Goal: Information Seeking & Learning: Learn about a topic

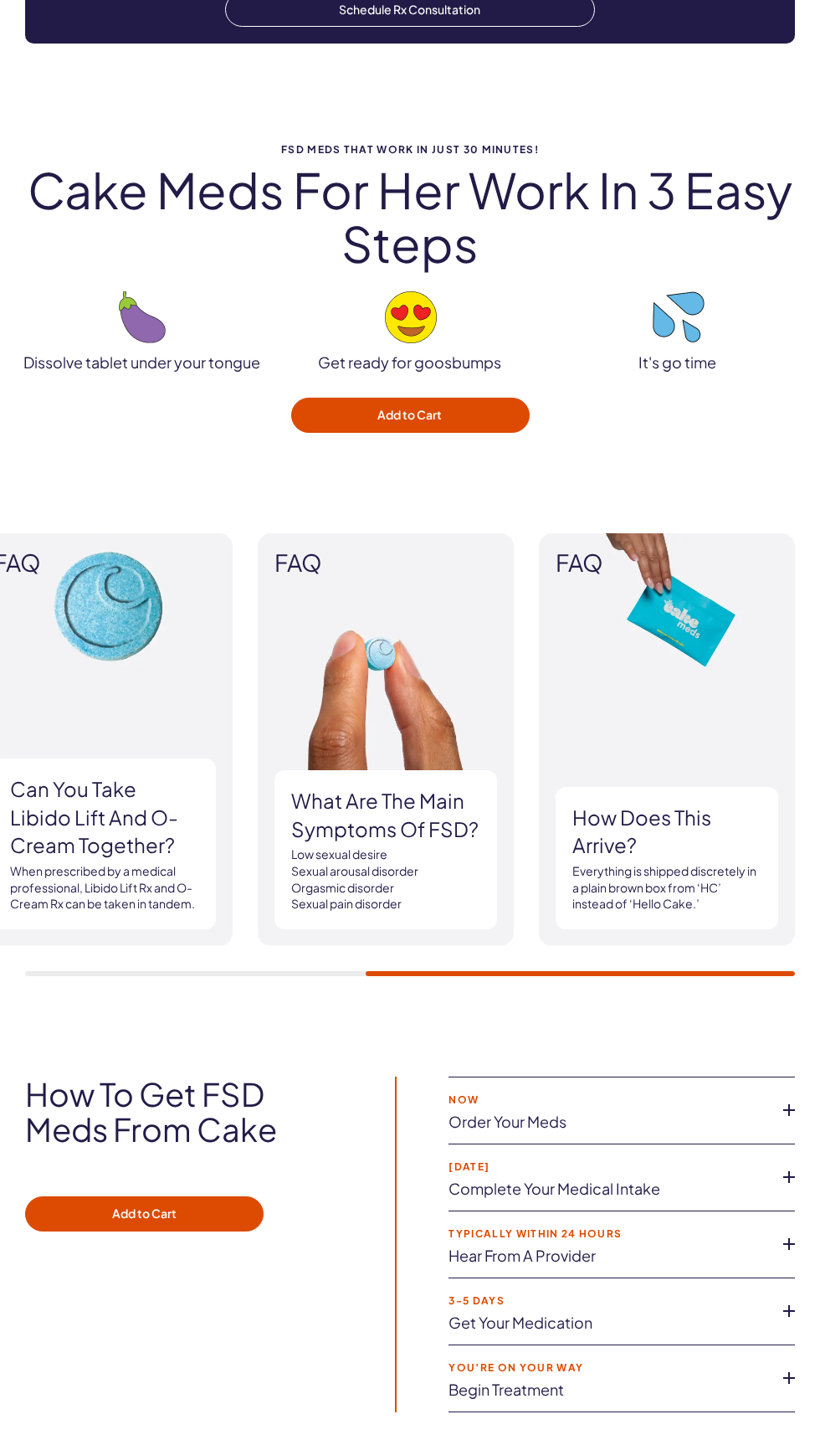
scroll to position [2797, 0]
click at [492, 736] on img at bounding box center [386, 739] width 256 height 413
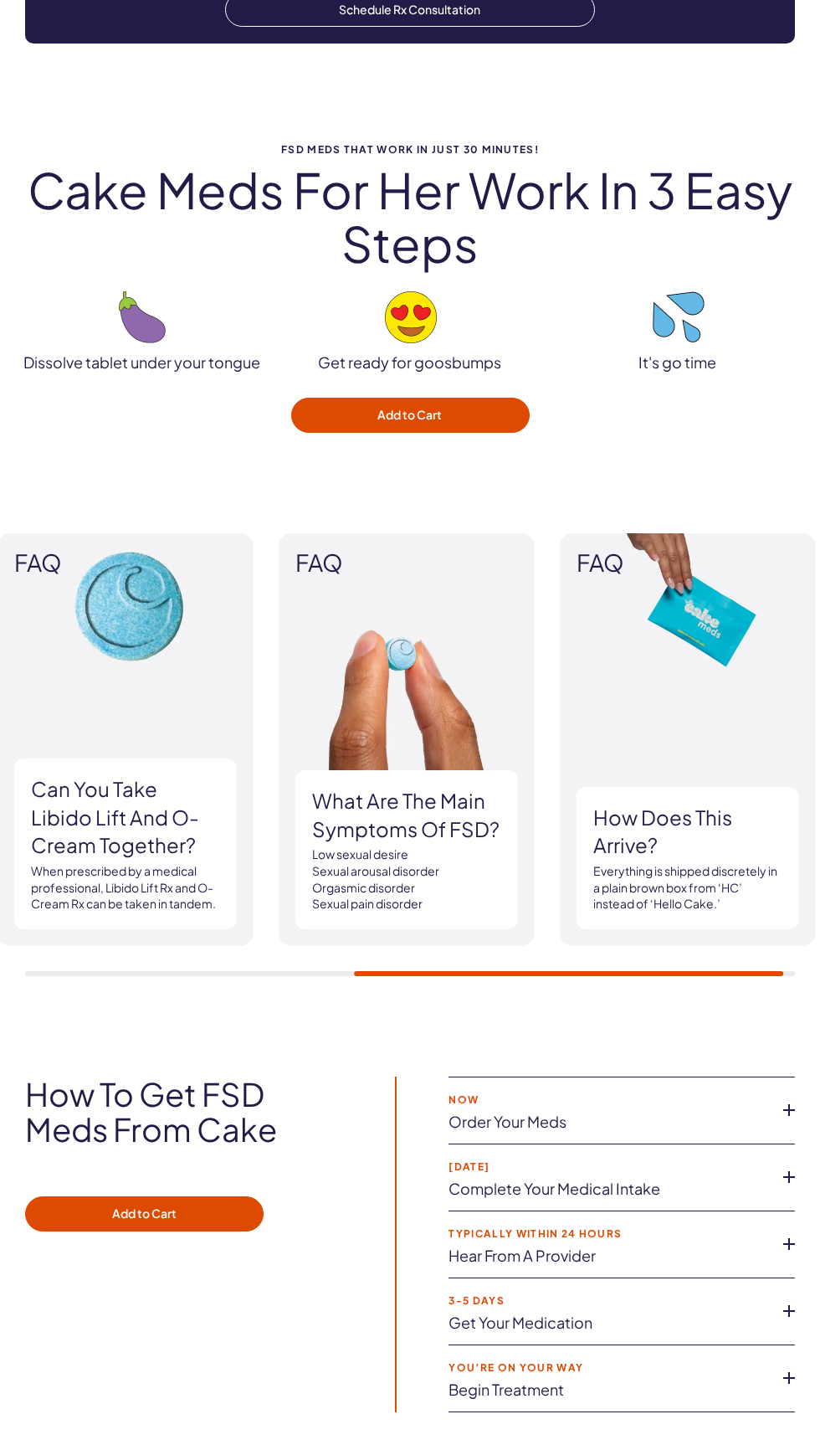
click at [480, 804] on h3 "What are the main symptoms of FSD?" at bounding box center [406, 815] width 189 height 56
click at [454, 678] on img at bounding box center [407, 739] width 256 height 413
click at [465, 839] on h3 "What are the main symptoms of FSD?" at bounding box center [406, 815] width 189 height 56
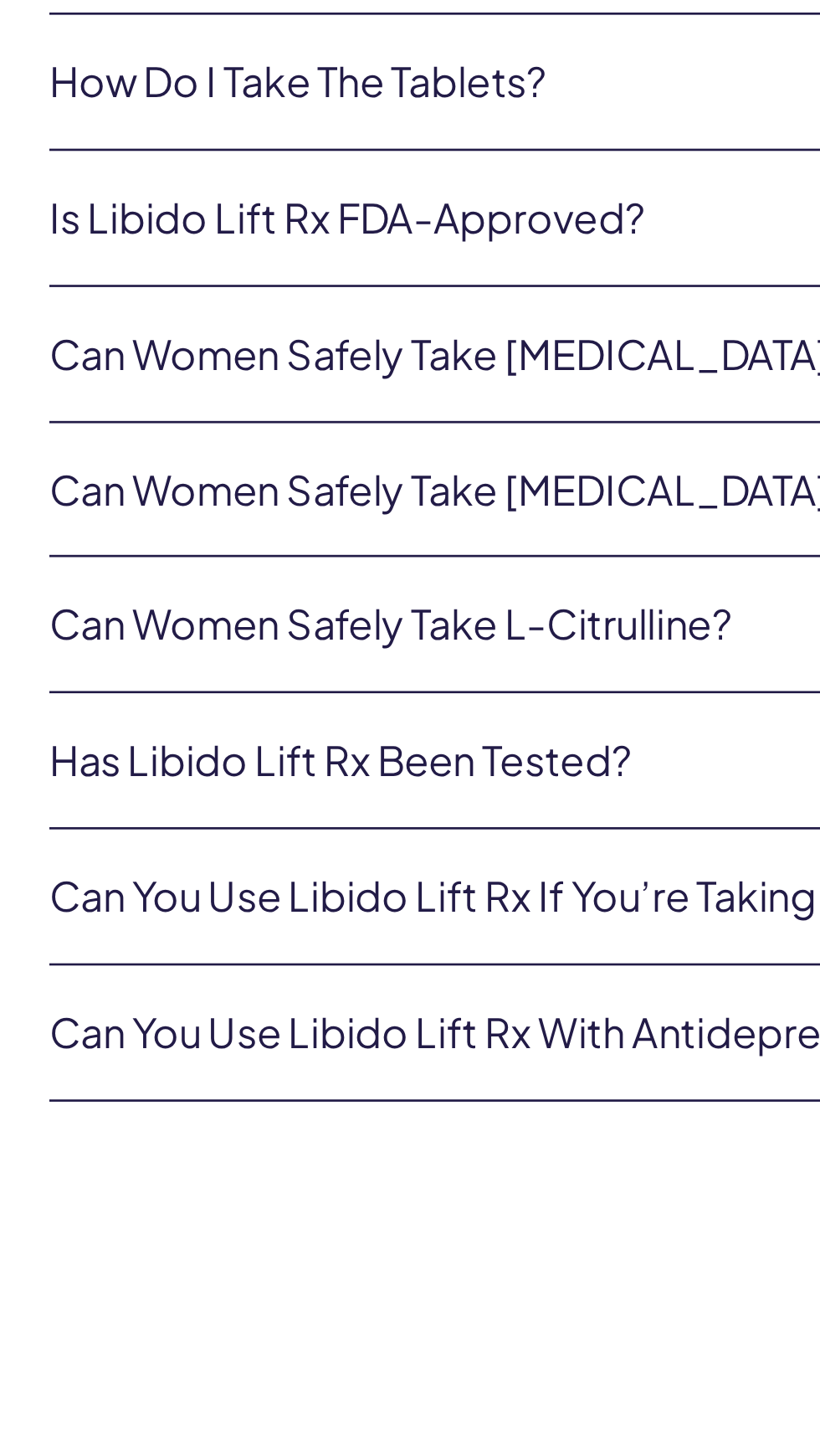
scroll to position [3913, 0]
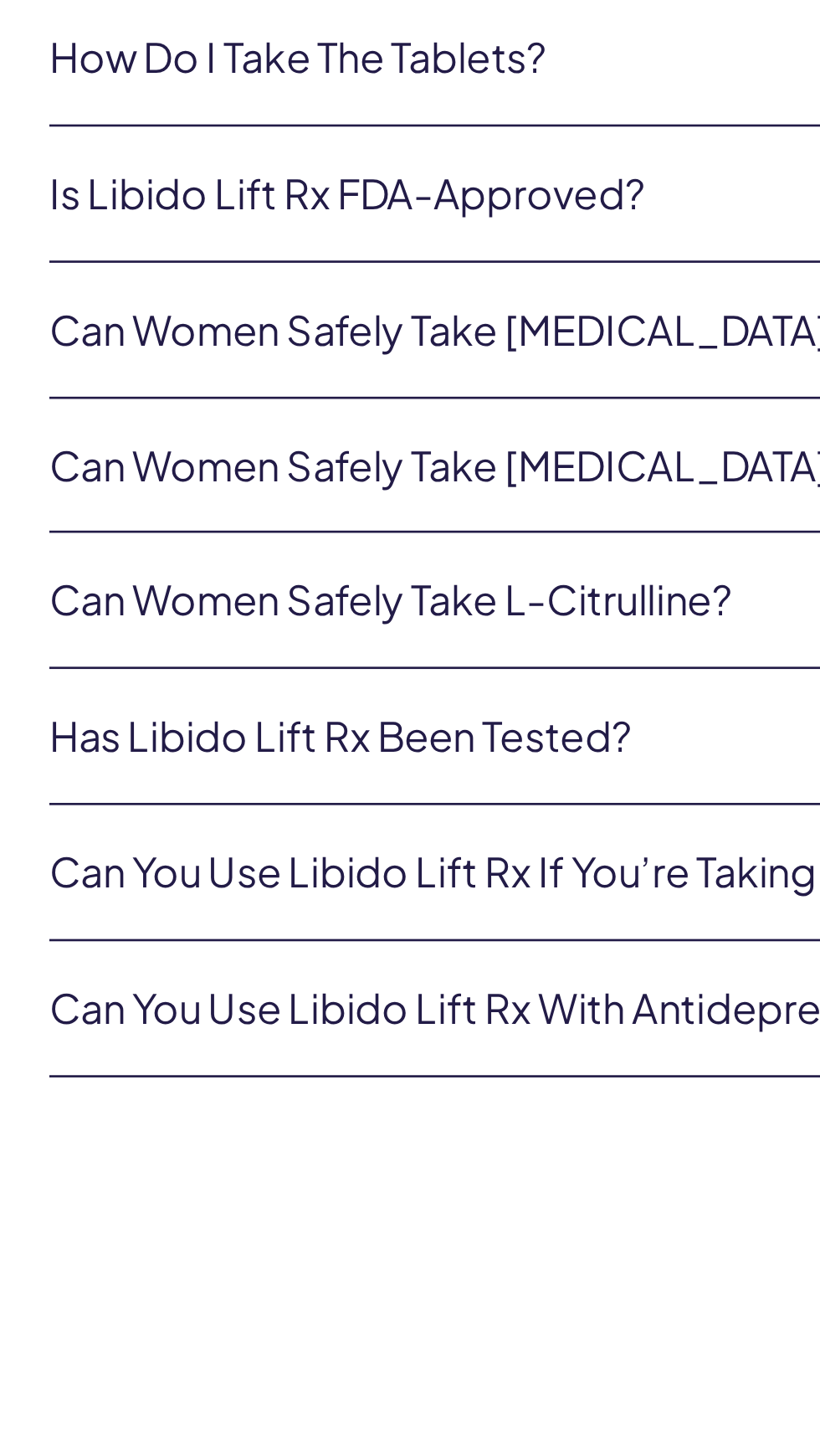
click at [231, 1304] on link "Has Libido Lift Rx been tested?" at bounding box center [396, 1302] width 743 height 17
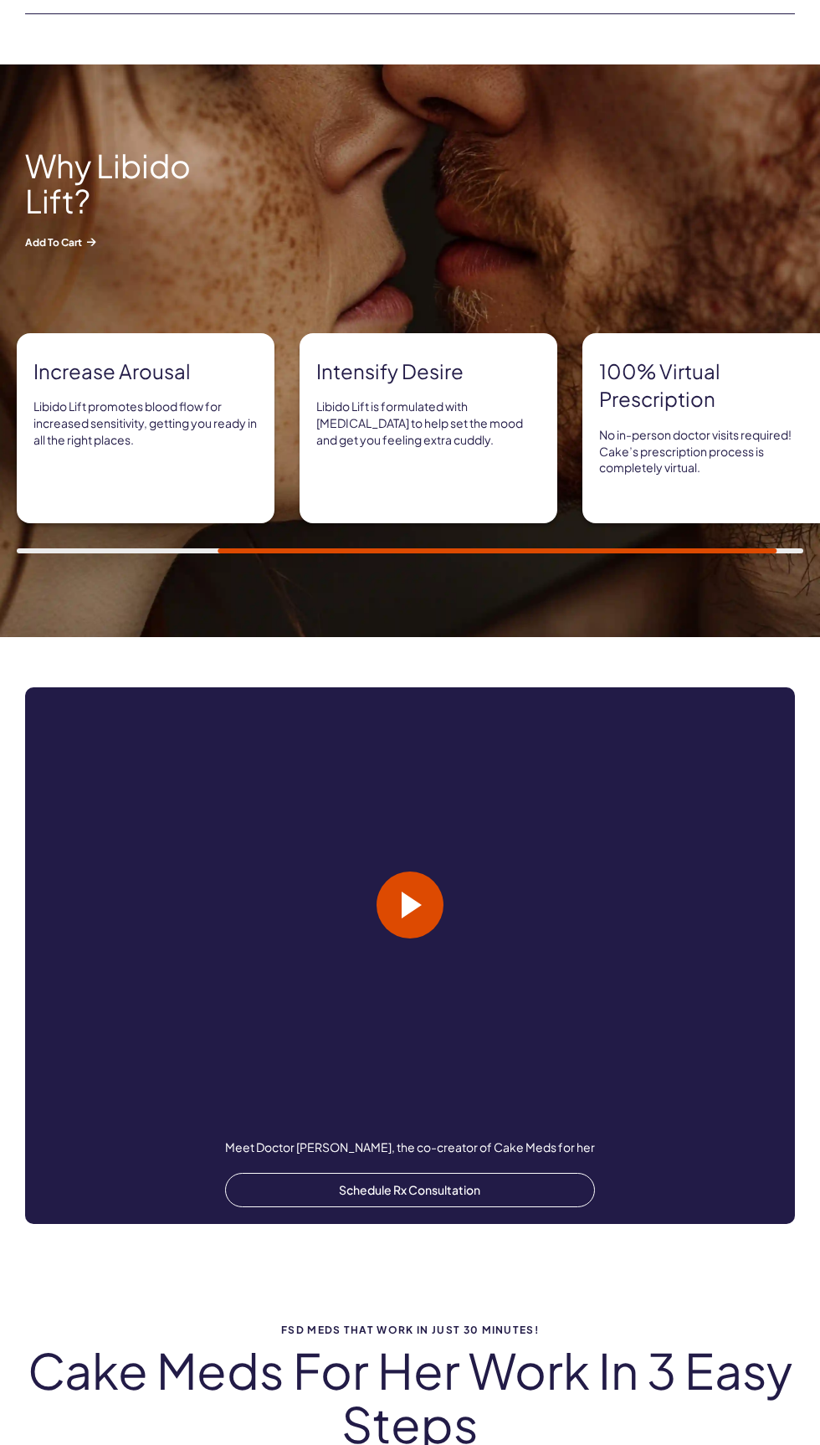
scroll to position [1618, 0]
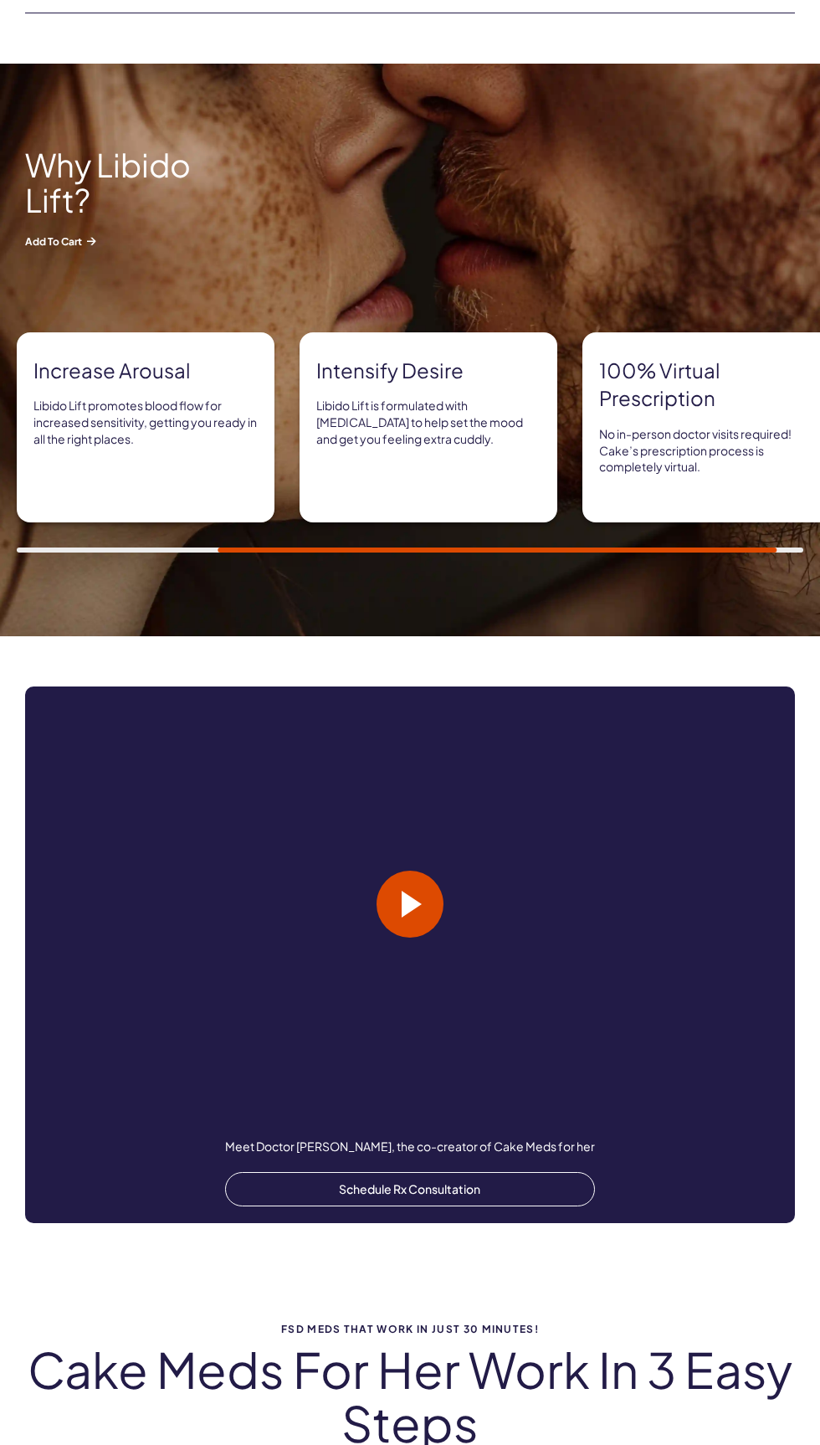
click at [598, 1366] on h2 "Cake meds for her work in 3 easy steps" at bounding box center [410, 1395] width 787 height 107
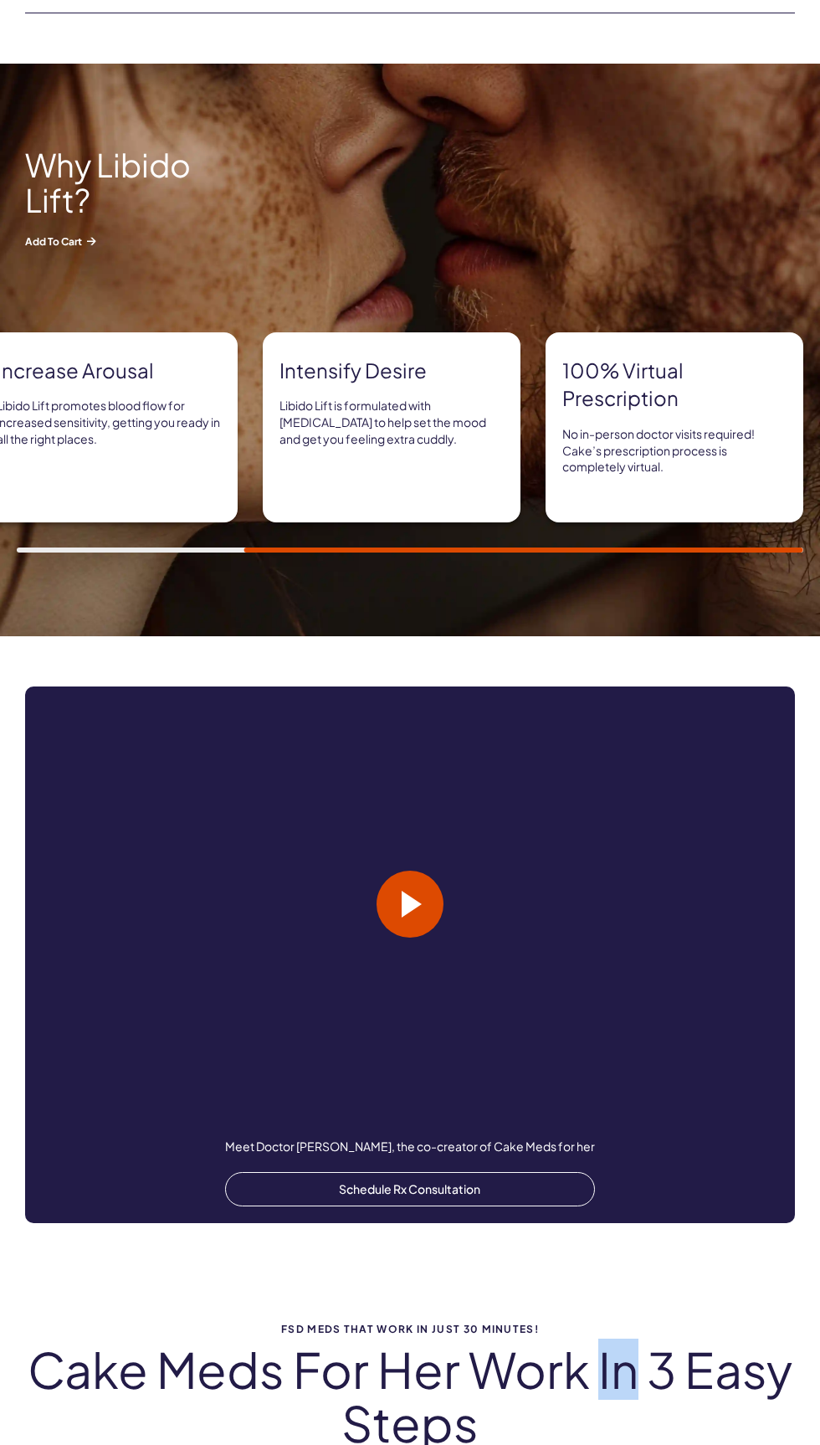
click at [506, 1388] on h2 "Cake meds for her work in 3 easy steps" at bounding box center [410, 1395] width 787 height 107
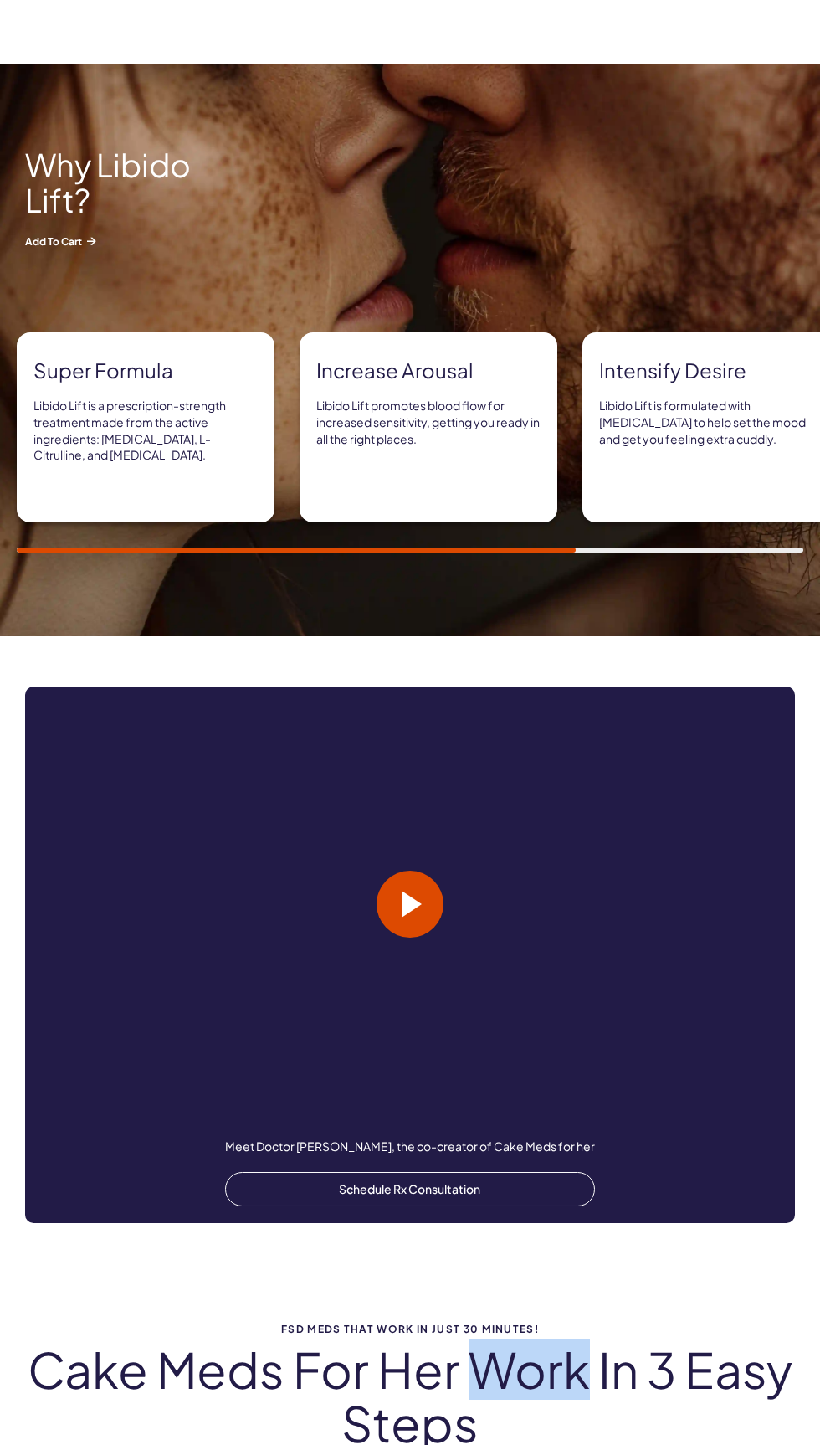
click at [449, 907] on video at bounding box center [410, 903] width 770 height 435
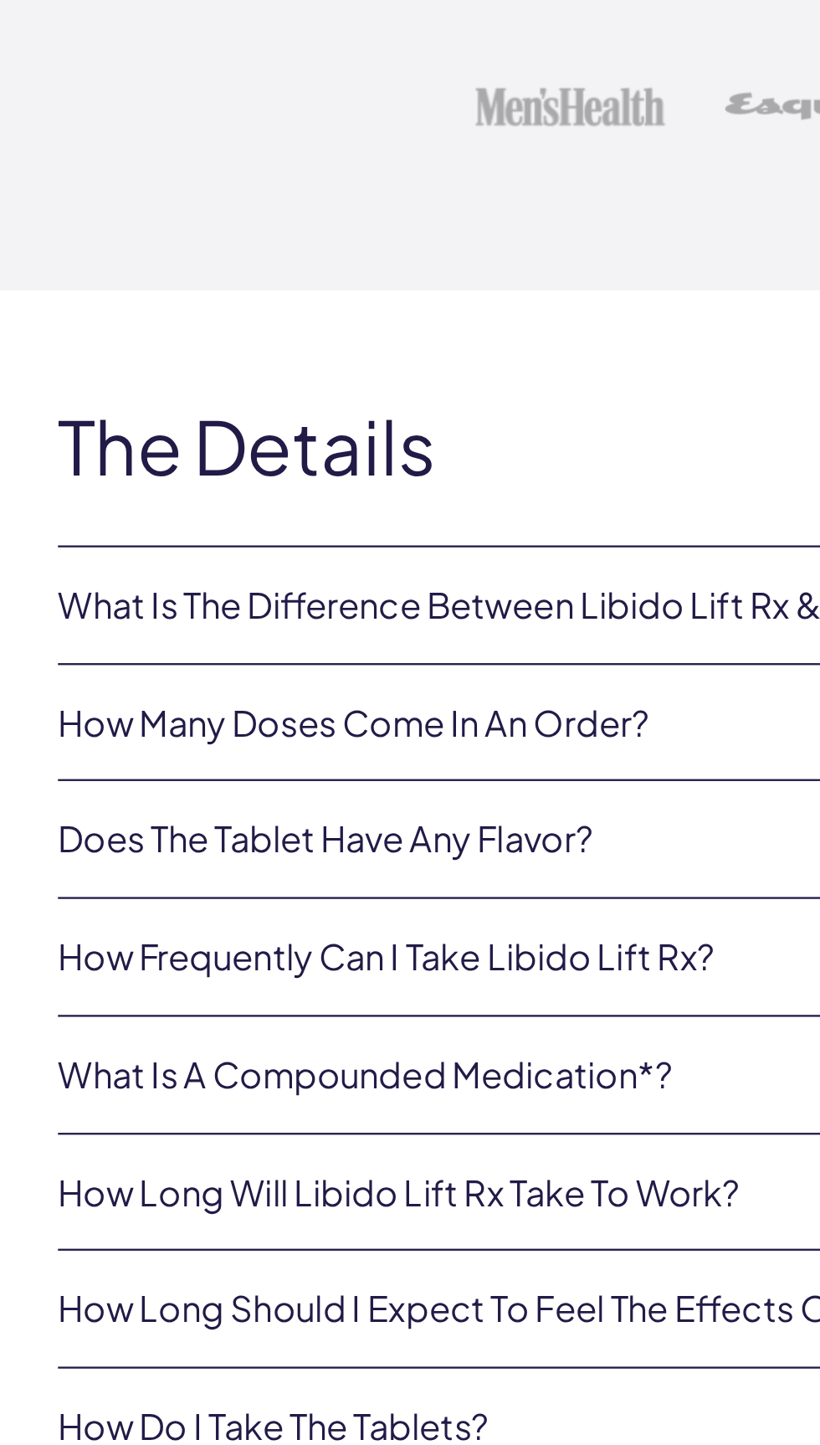
scroll to position [3872, 0]
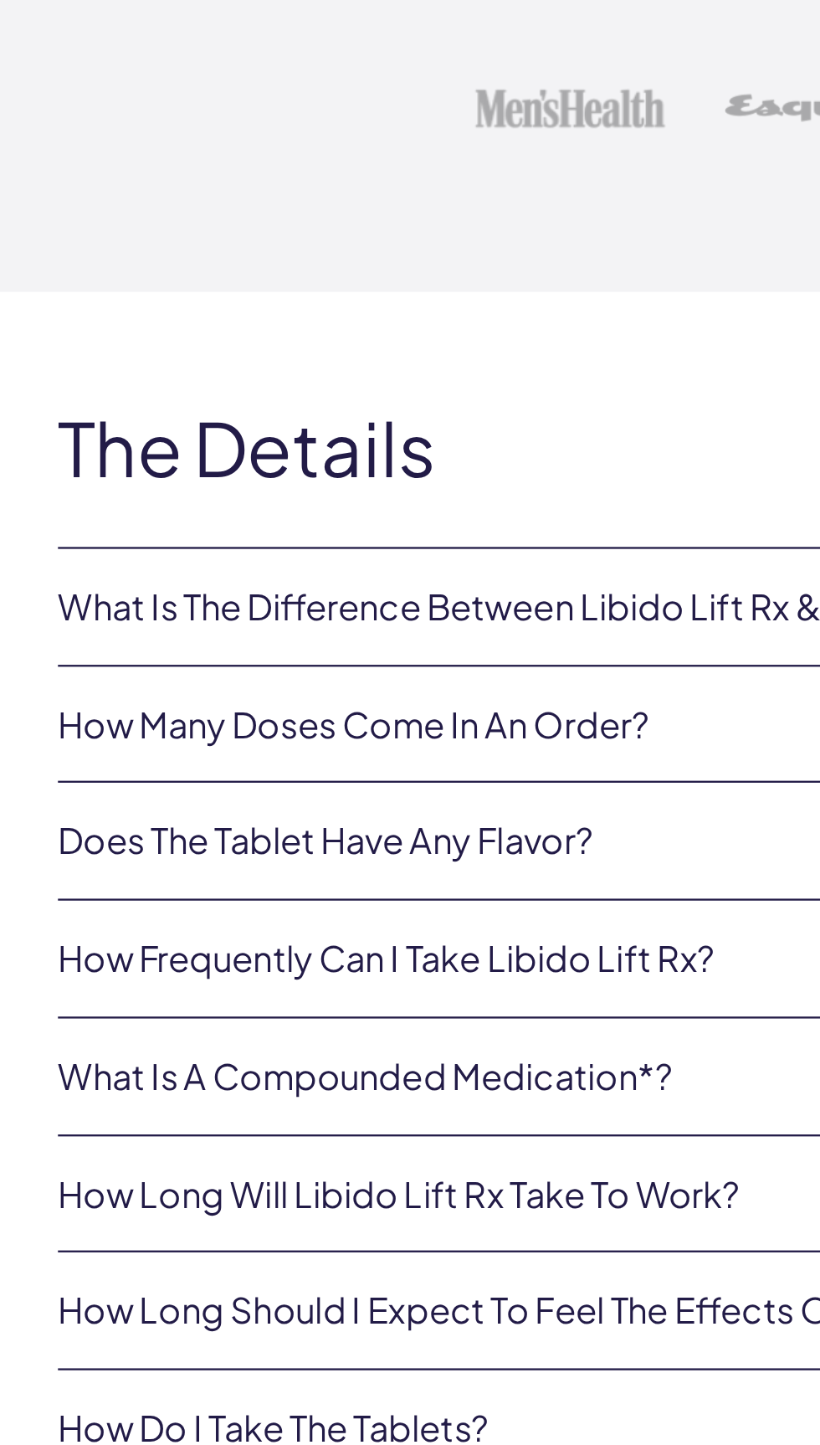
click at [275, 732] on link "What is the difference between Libido Lift Rx & O-Cream Rx? Which one is more e…" at bounding box center [396, 733] width 743 height 17
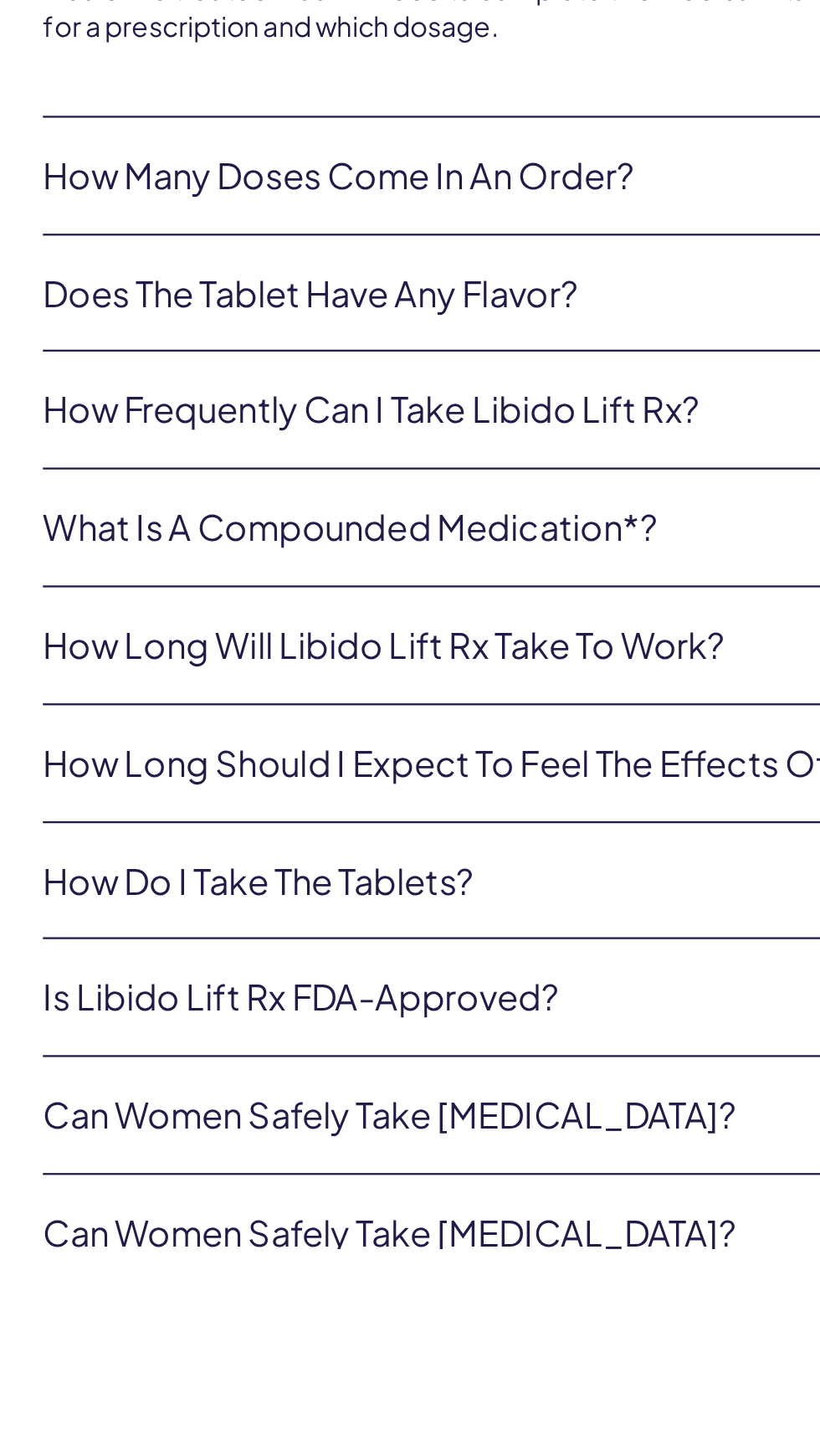
click at [242, 1335] on link "Is Libido Lift Rx FDA-approved?" at bounding box center [396, 1335] width 743 height 17
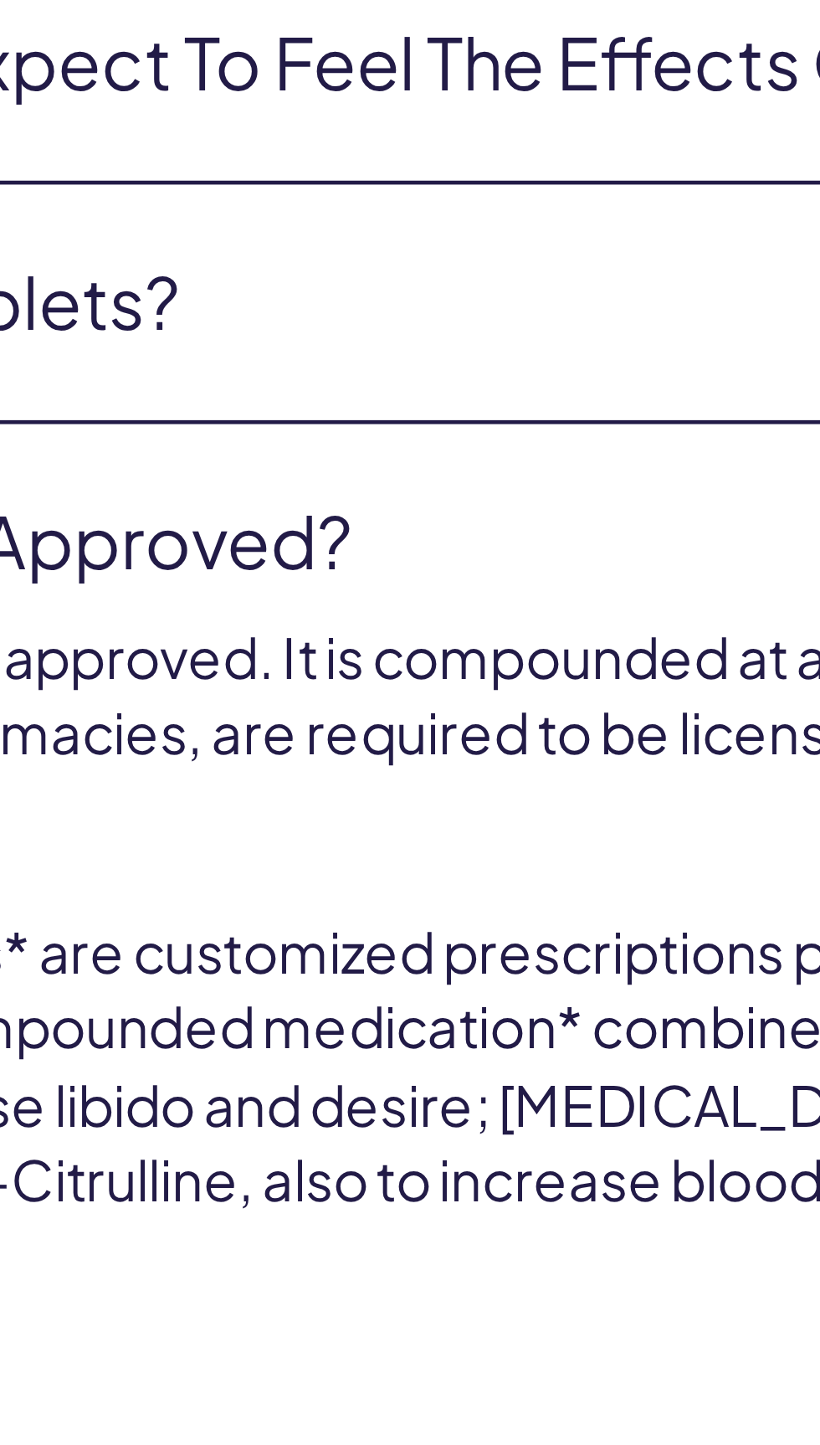
scroll to position [3724, 0]
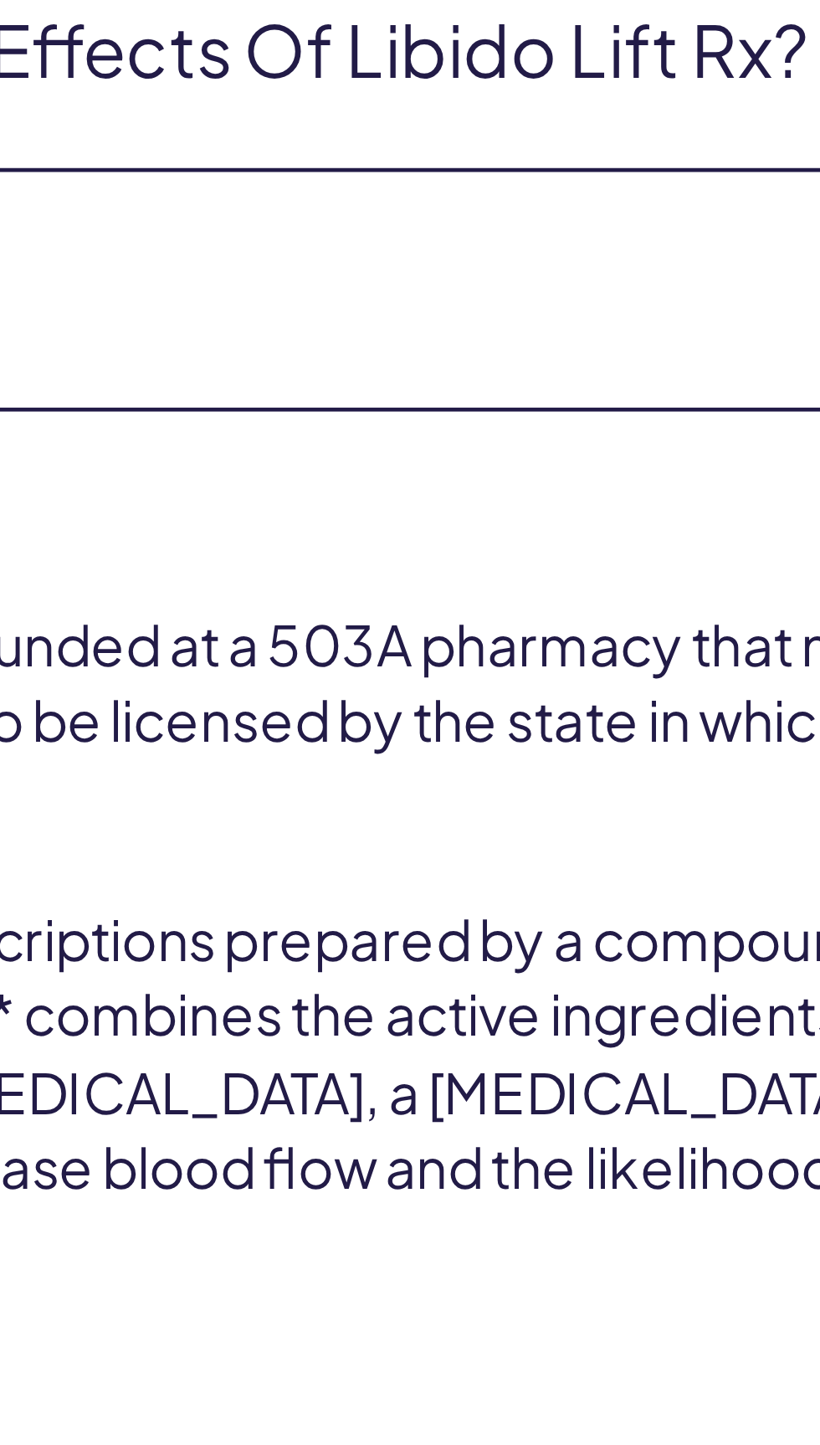
click at [459, 1408] on p "Compounded medications* are customized prescriptions prepared by a compound pha…" at bounding box center [396, 1408] width 743 height 82
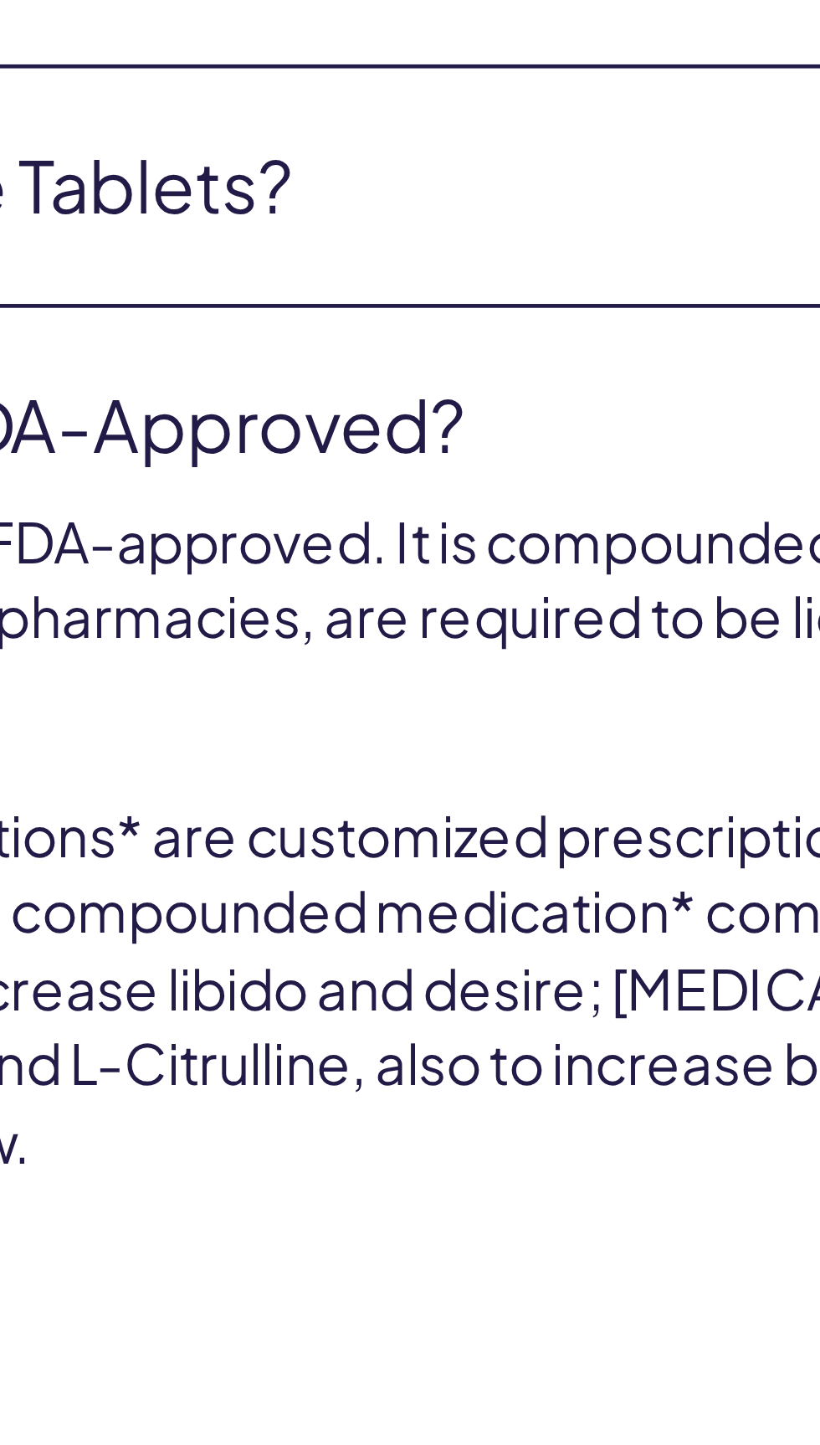
scroll to position [3724, 0]
